Goal: Navigation & Orientation: Find specific page/section

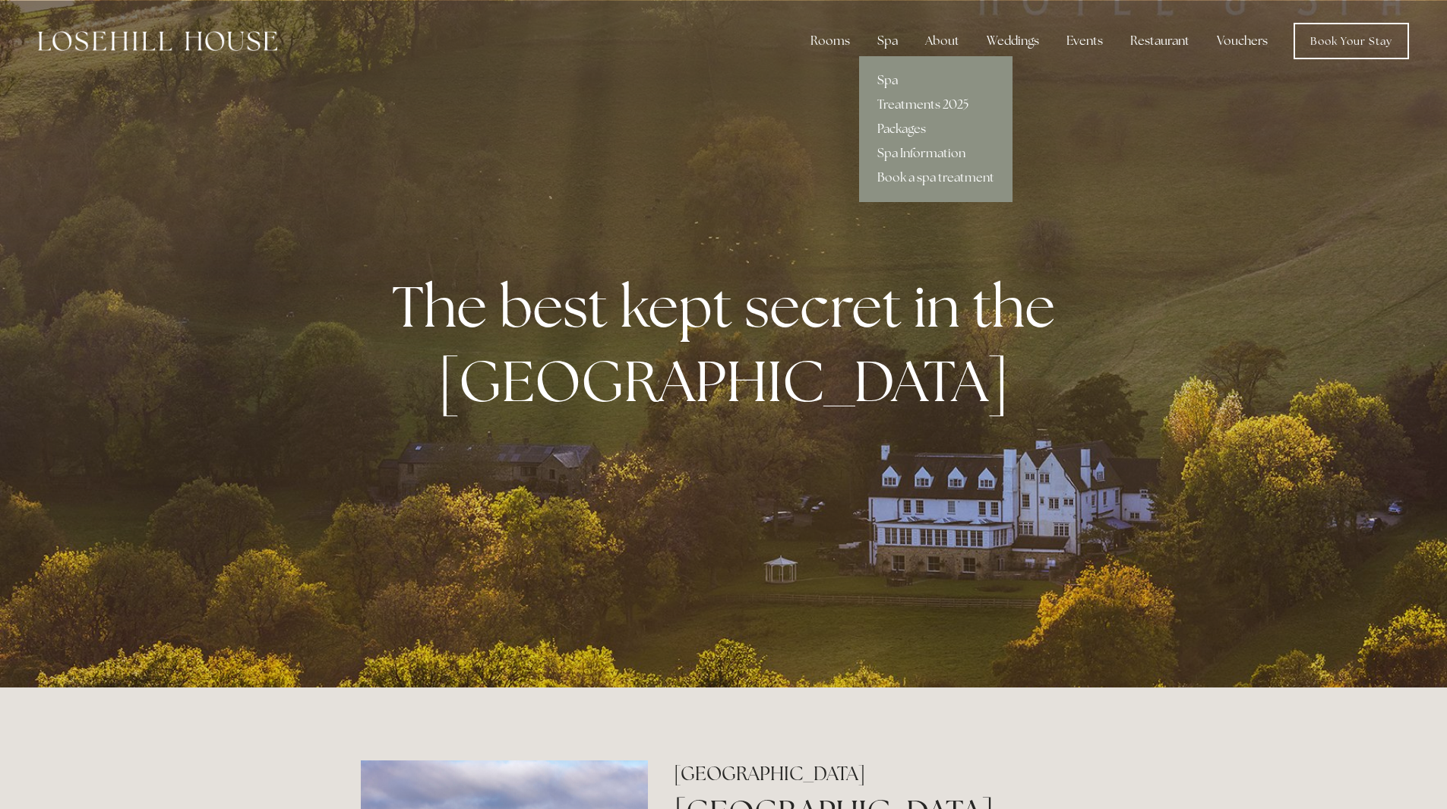
click at [886, 75] on link "Spa" at bounding box center [935, 80] width 153 height 24
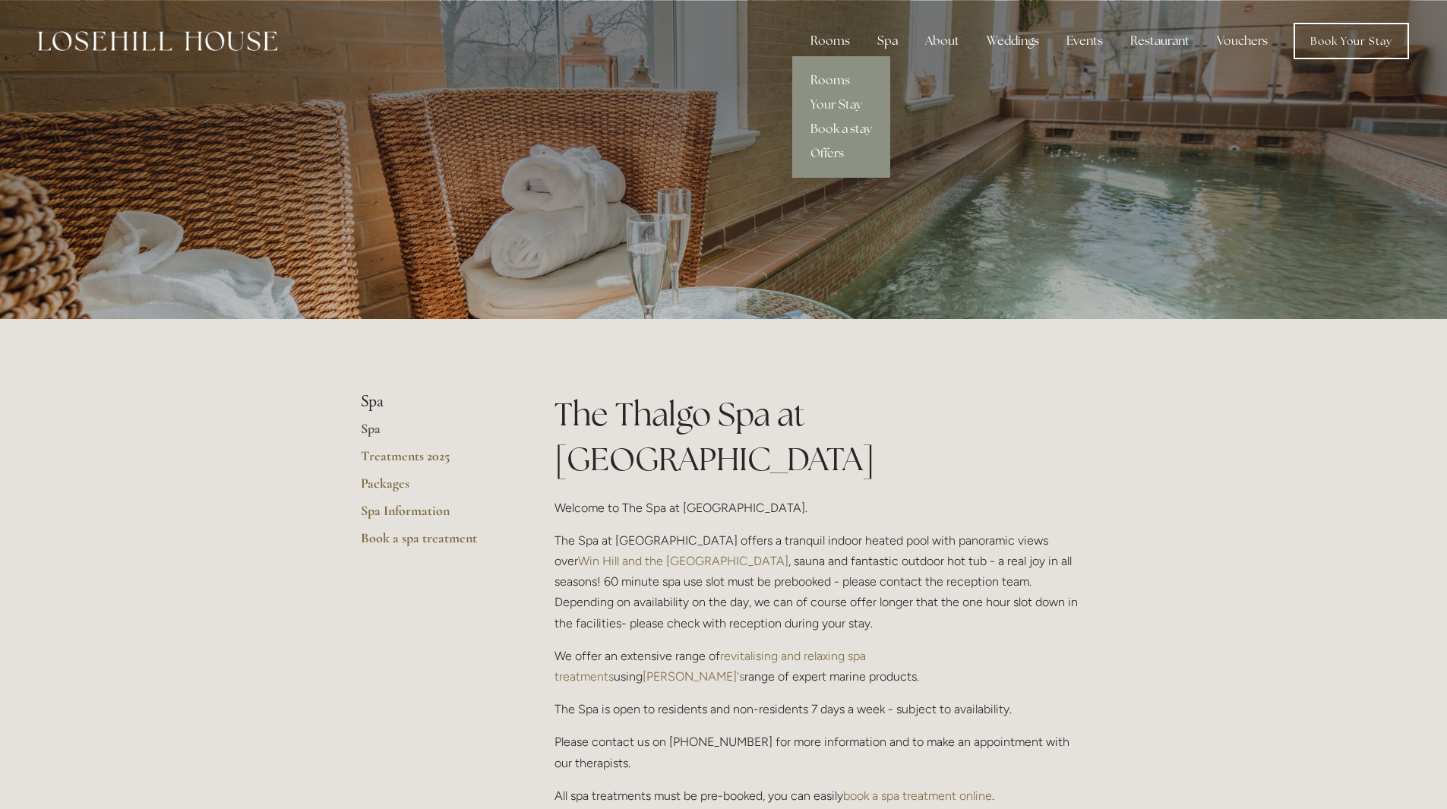
click at [826, 77] on link "Rooms" at bounding box center [841, 80] width 98 height 24
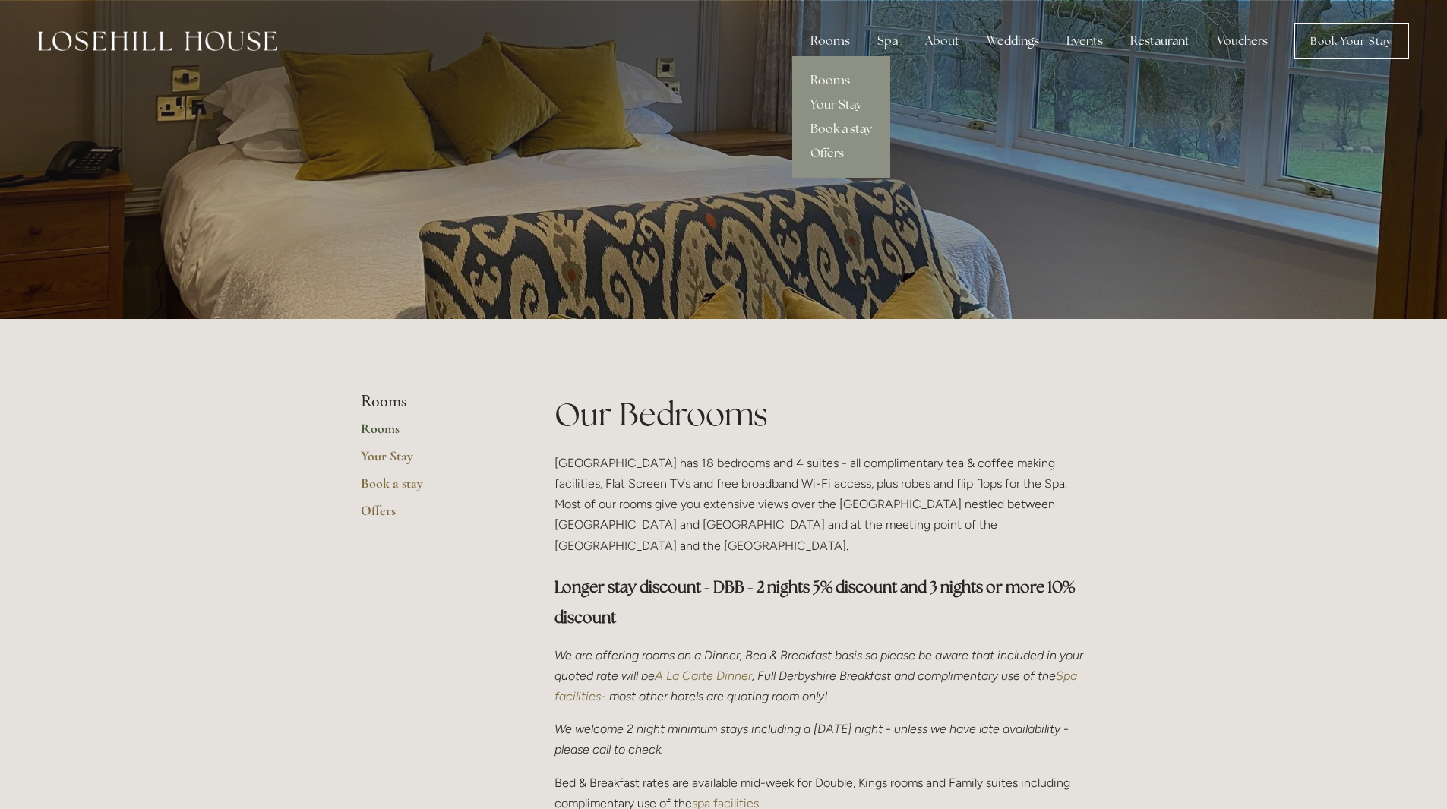
click at [834, 99] on link "Your Stay" at bounding box center [841, 105] width 98 height 24
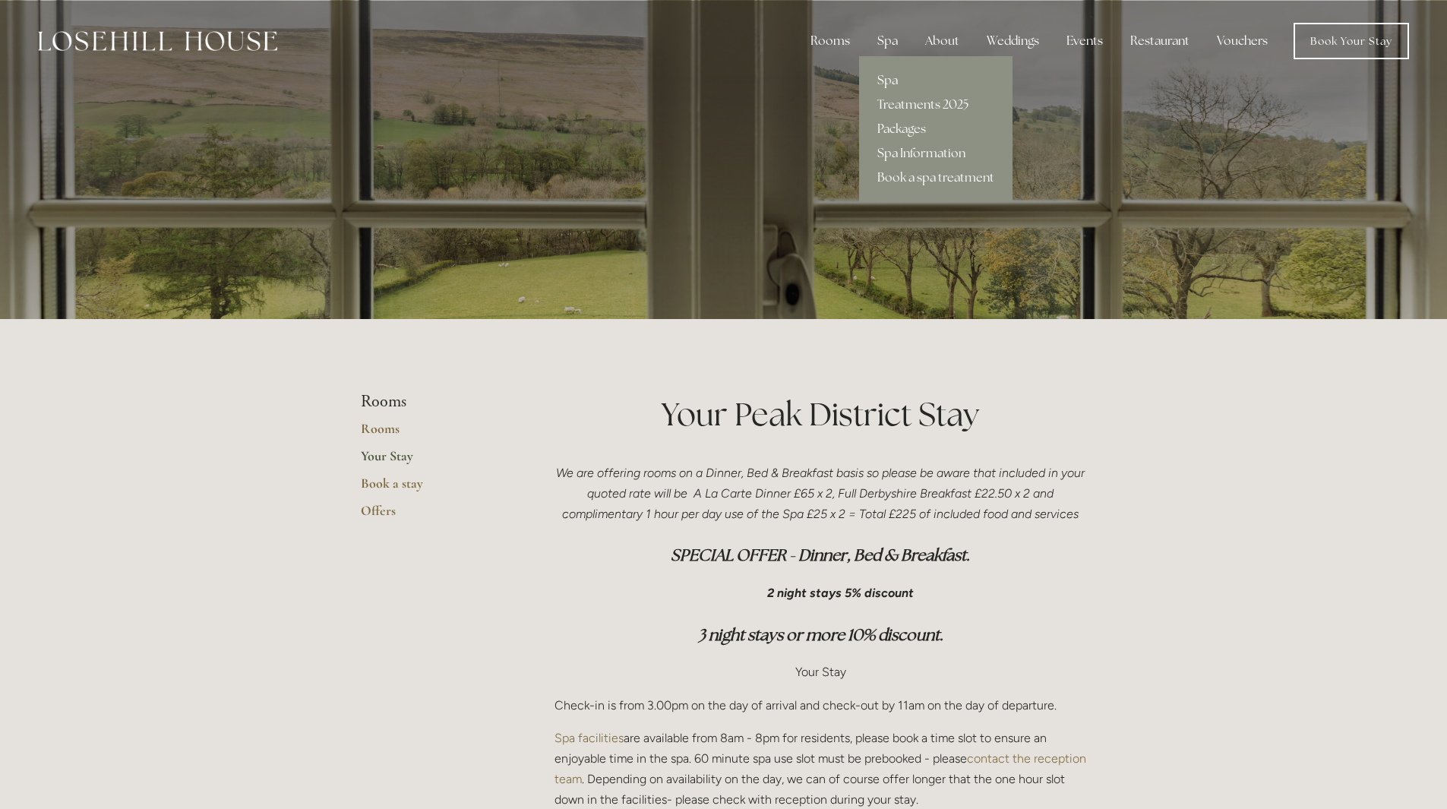
click at [886, 77] on link "Spa" at bounding box center [935, 80] width 153 height 24
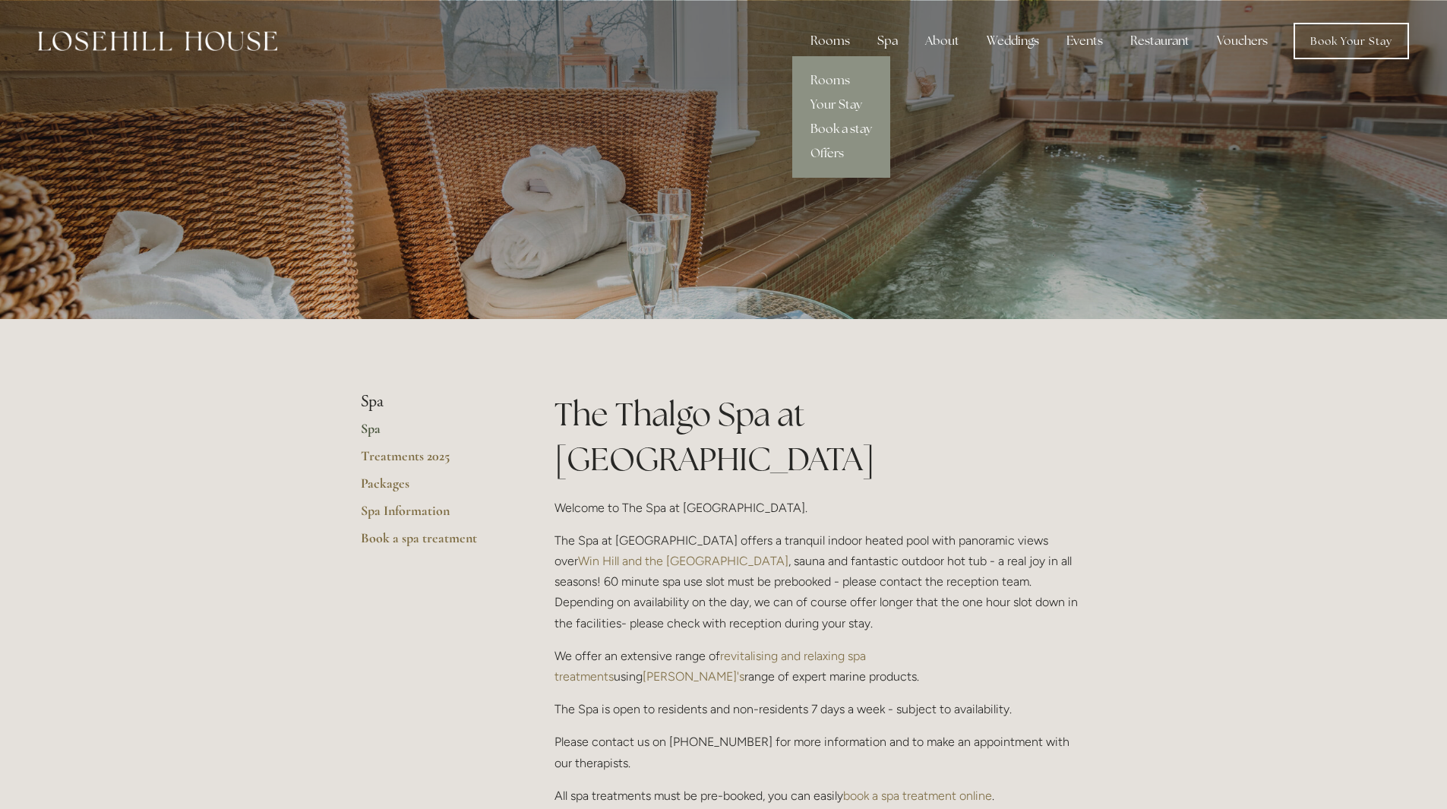
click at [856, 125] on link "Book a stay" at bounding box center [841, 129] width 98 height 24
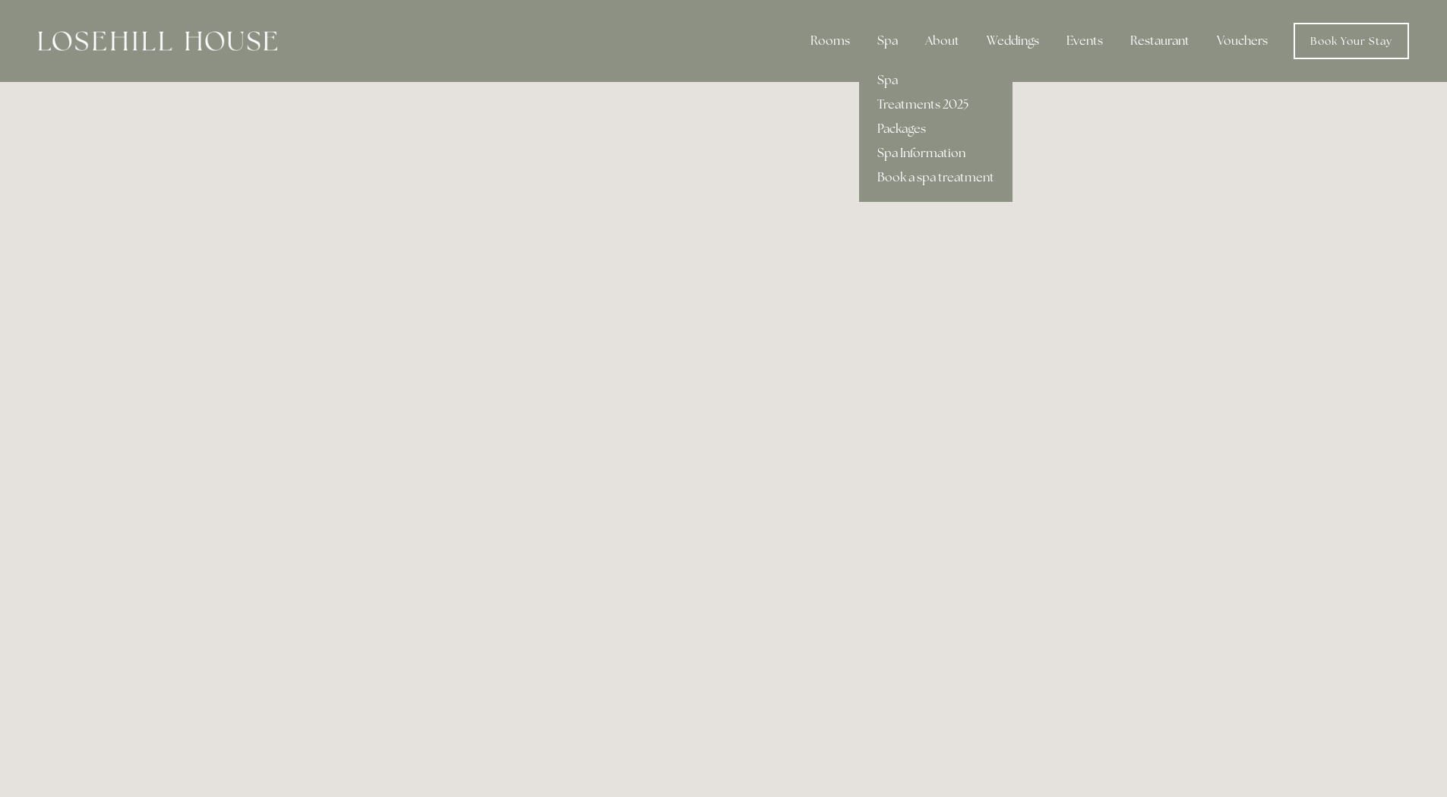
click at [936, 150] on link "Spa Information" at bounding box center [935, 153] width 153 height 24
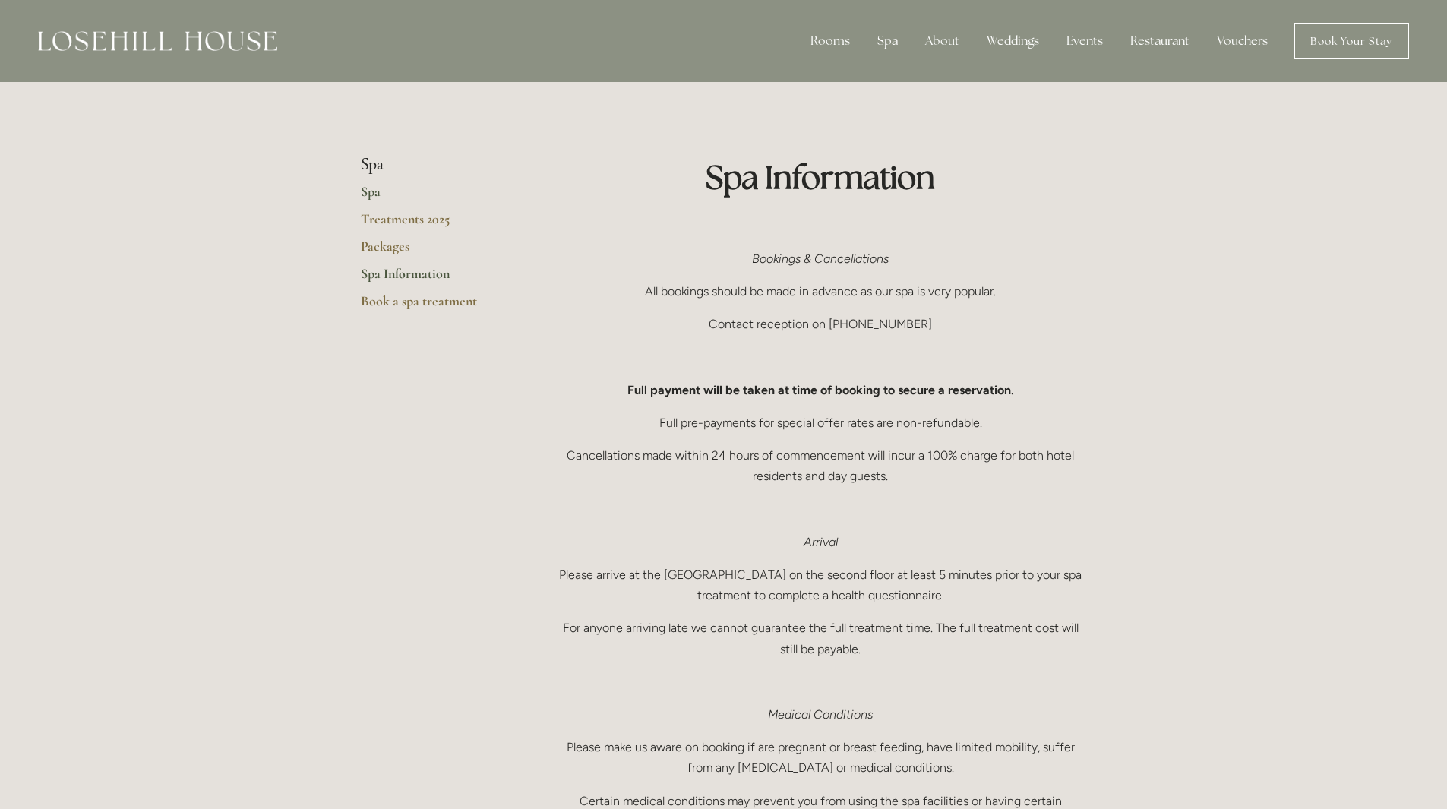
click at [368, 193] on link "Spa" at bounding box center [433, 196] width 145 height 27
